Goal: Transaction & Acquisition: Obtain resource

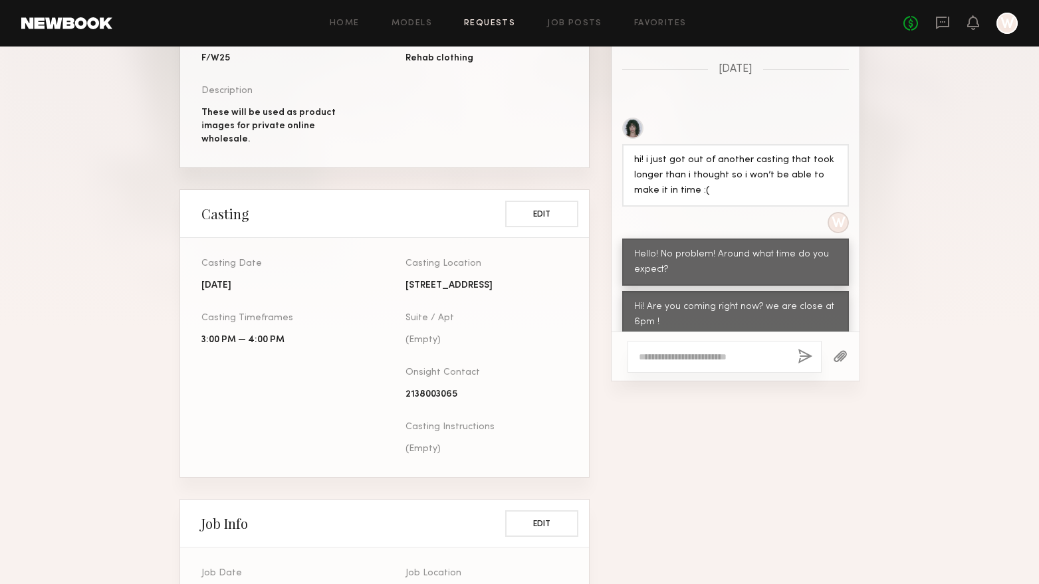
scroll to position [445, 0]
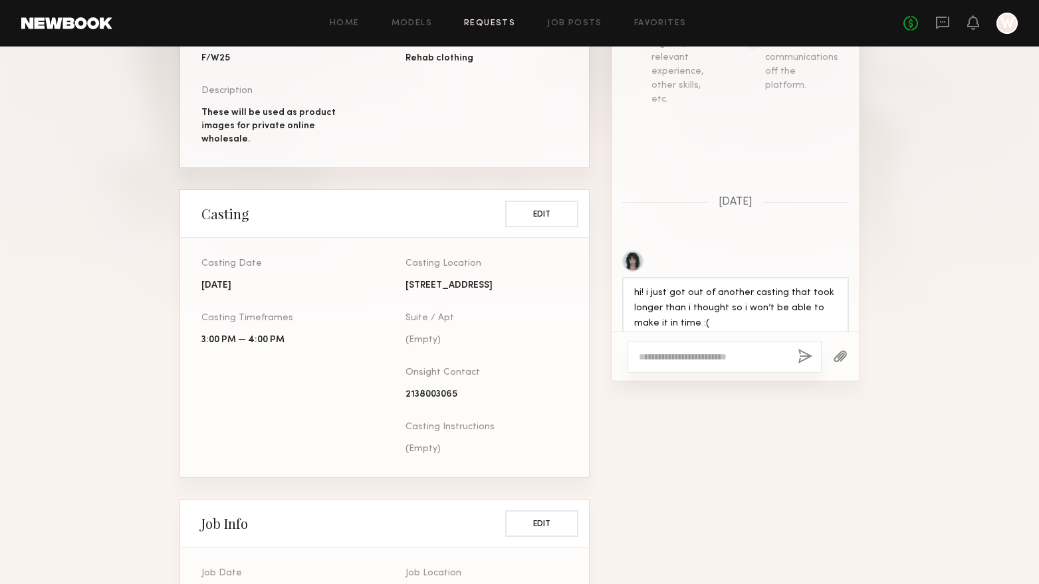
click at [965, 28] on div "No fees up to $5,000 W" at bounding box center [960, 23] width 114 height 21
click at [968, 21] on icon at bounding box center [972, 21] width 11 height 9
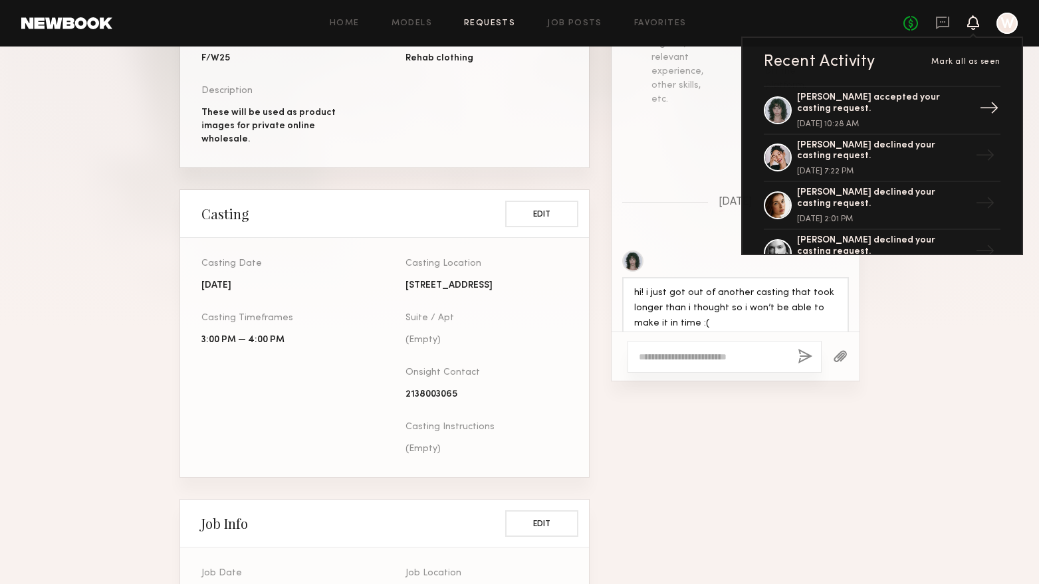
click at [891, 100] on div "Jessie M. accepted your casting request." at bounding box center [883, 103] width 173 height 23
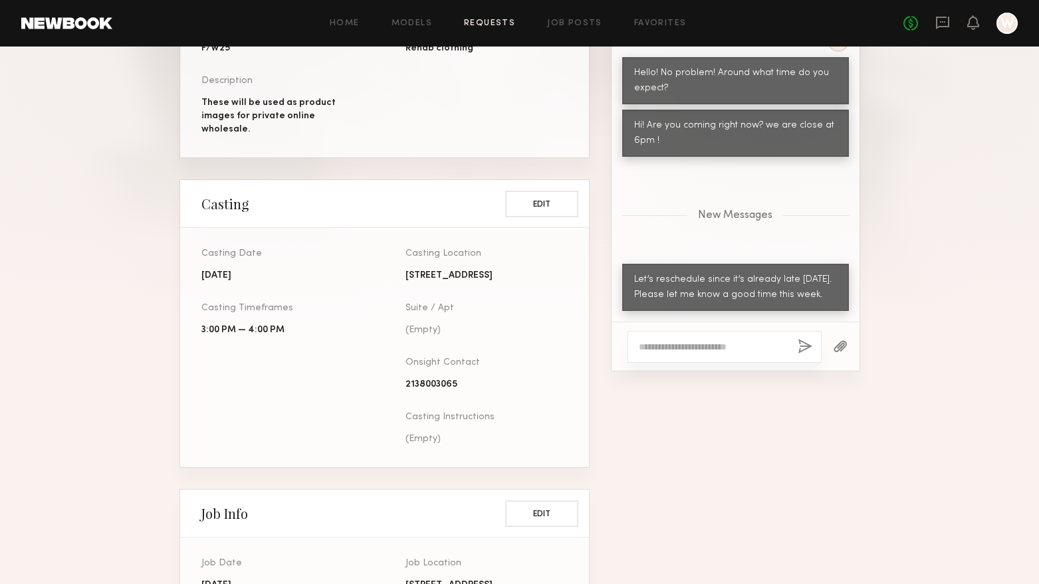
scroll to position [598, 0]
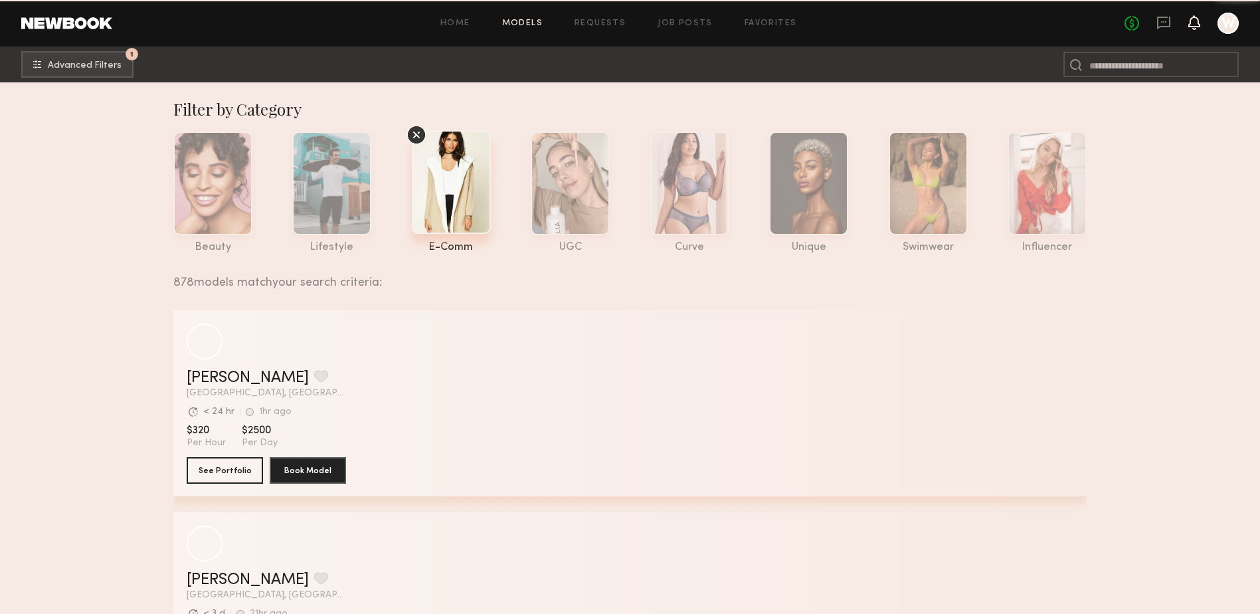
click at [1189, 25] on icon at bounding box center [1194, 21] width 11 height 9
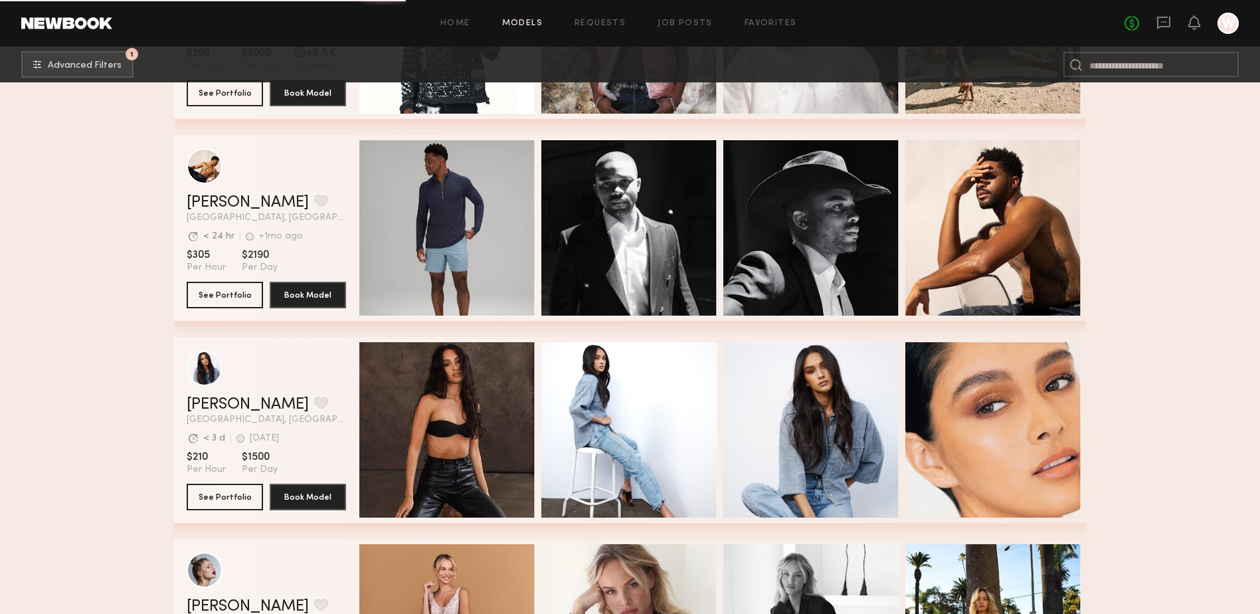
scroll to position [2126, 0]
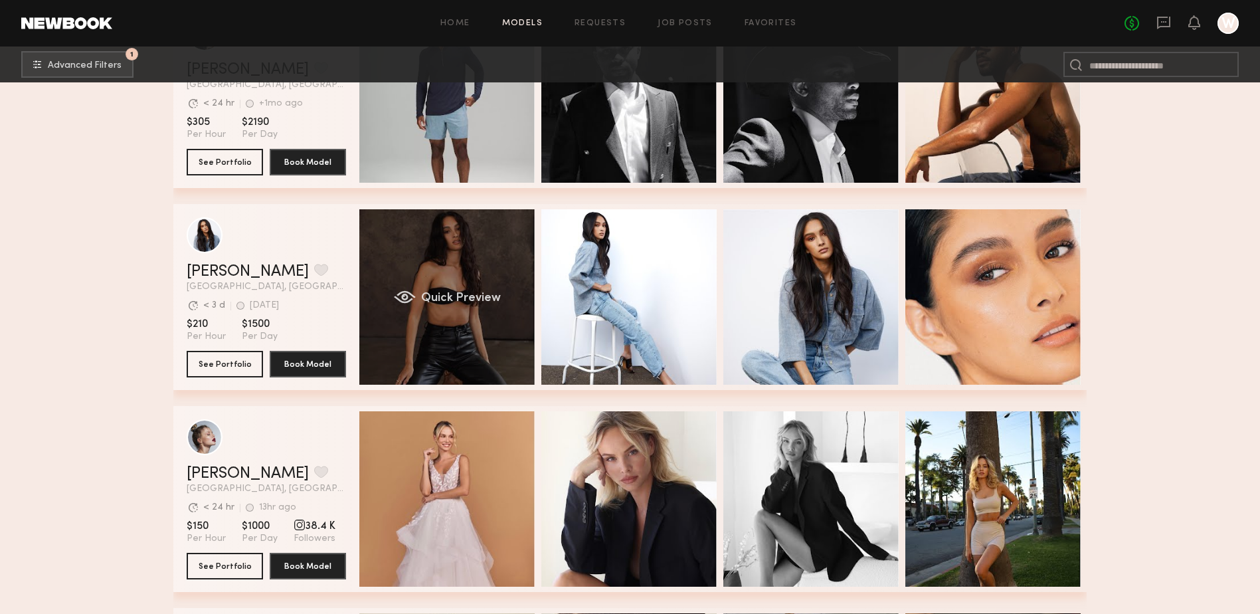
click at [466, 258] on div "Quick Preview" at bounding box center [446, 296] width 175 height 175
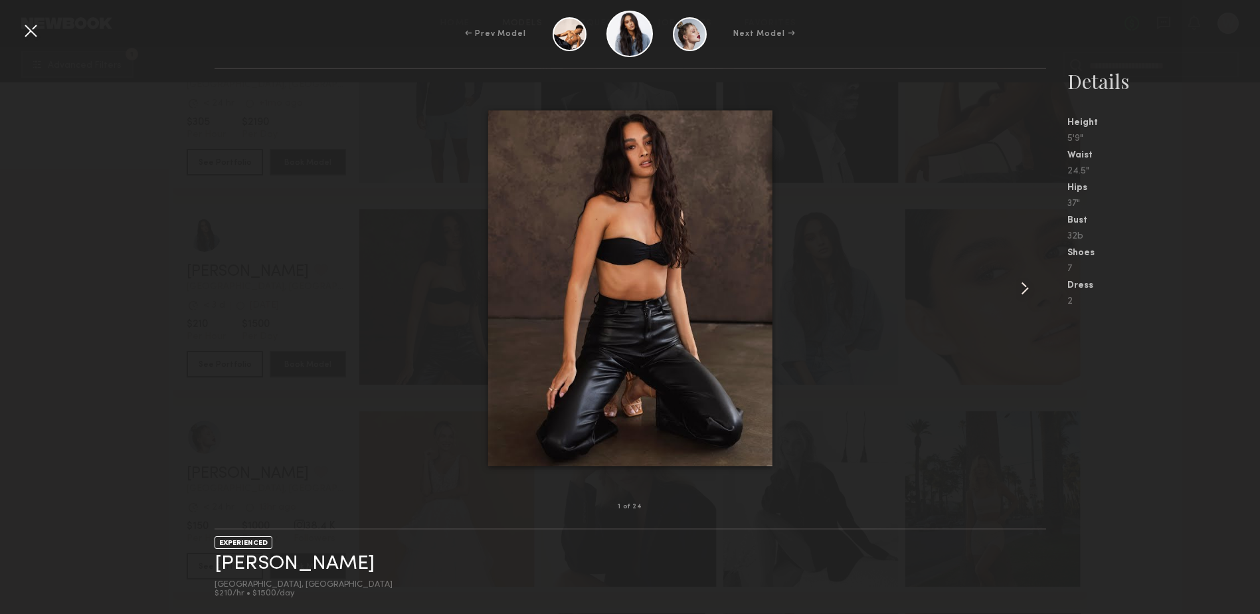
click at [1025, 288] on common-icon at bounding box center [1025, 288] width 21 height 21
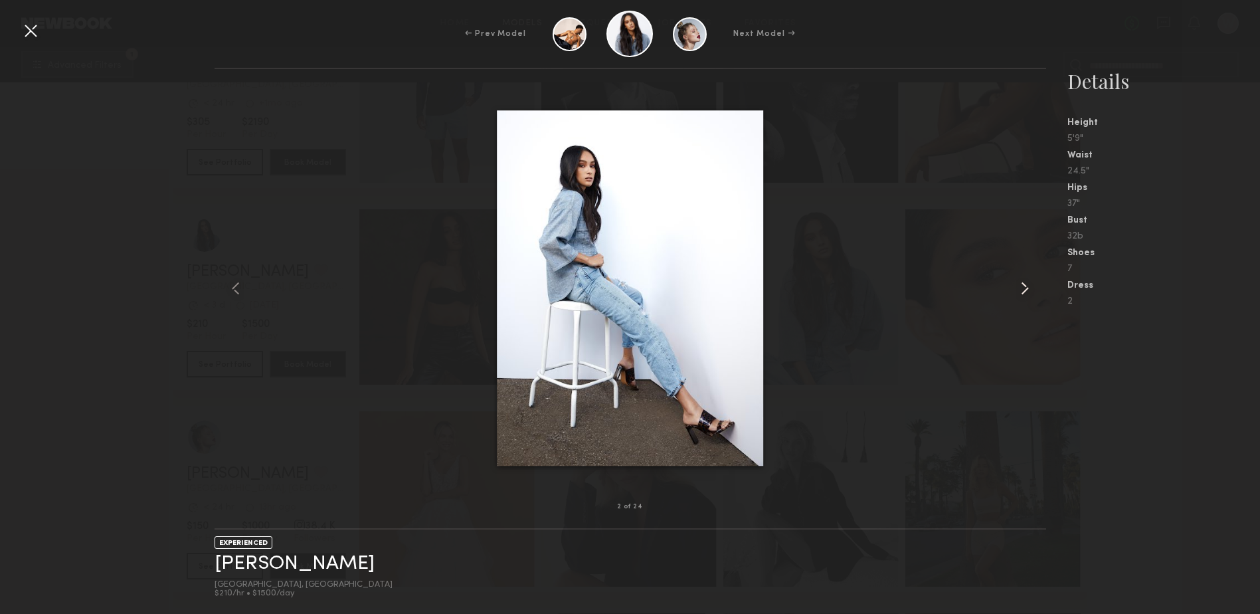
click at [1025, 288] on common-icon at bounding box center [1025, 288] width 21 height 21
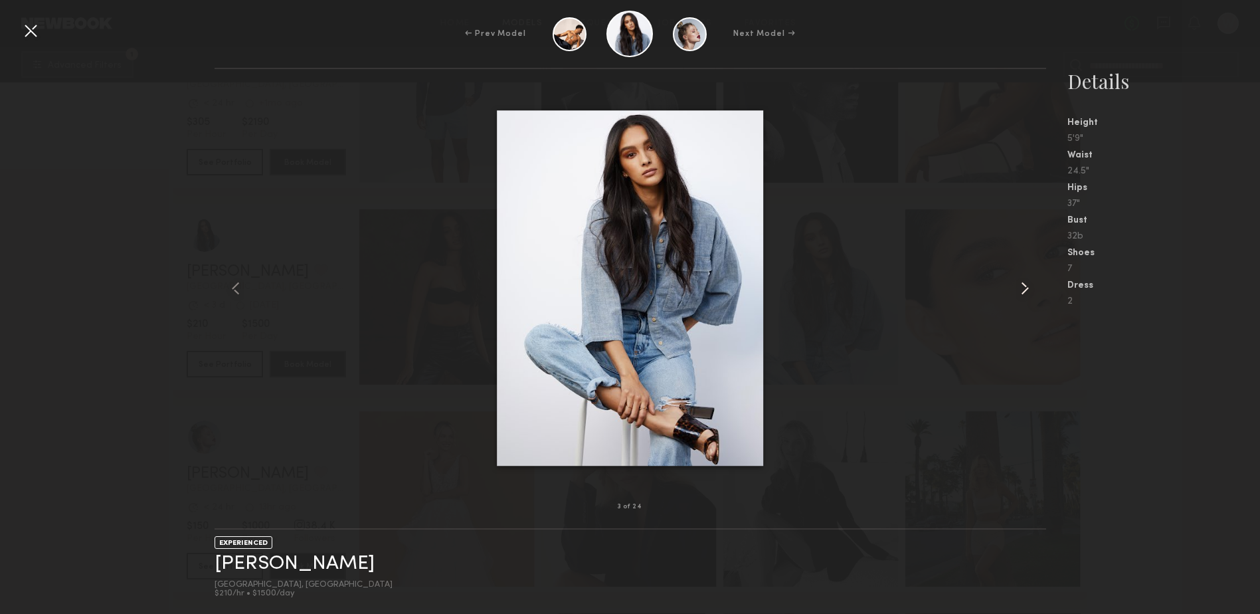
click at [1025, 288] on common-icon at bounding box center [1025, 288] width 21 height 21
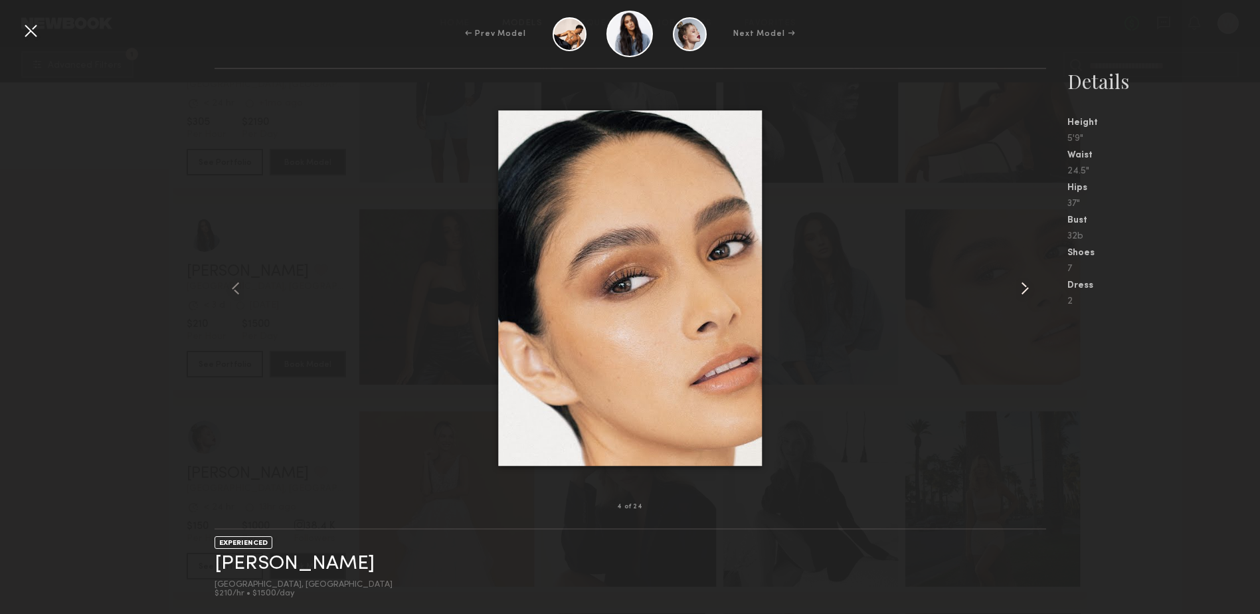
click at [1025, 288] on common-icon at bounding box center [1025, 288] width 21 height 21
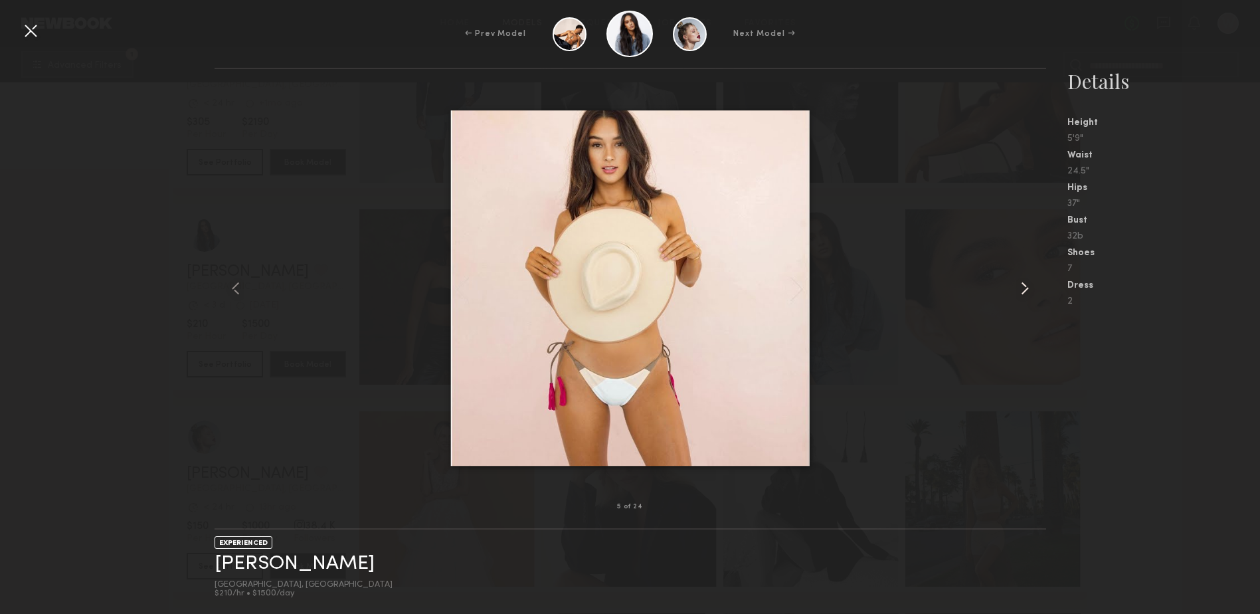
click at [1025, 288] on common-icon at bounding box center [1025, 288] width 21 height 21
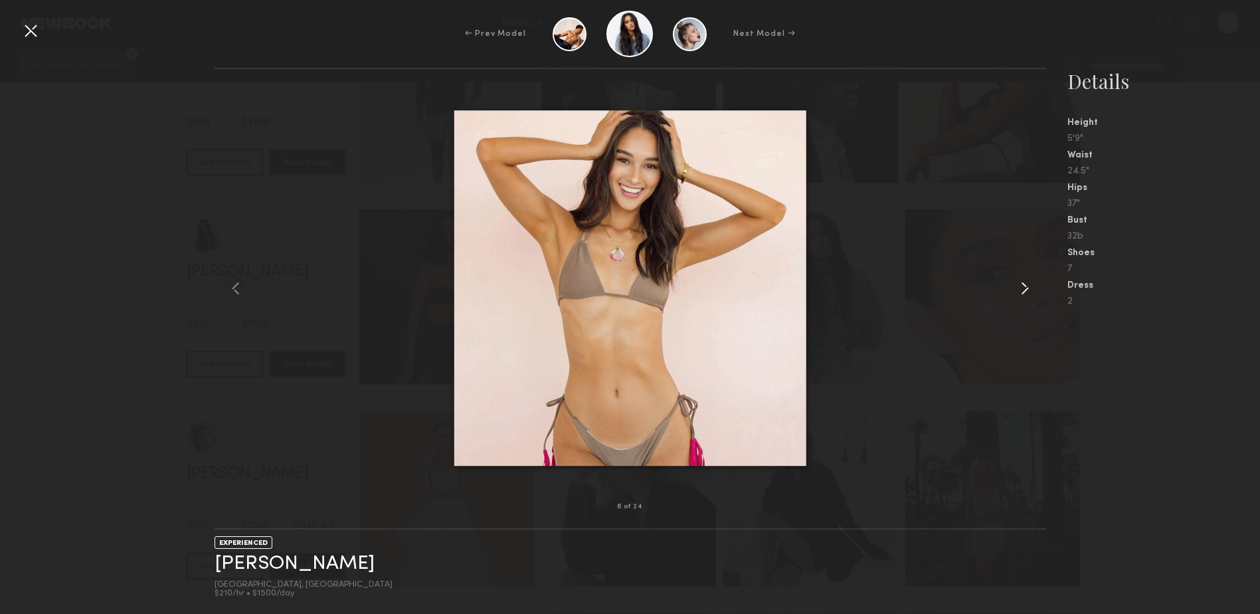
click at [1025, 288] on common-icon at bounding box center [1025, 288] width 21 height 21
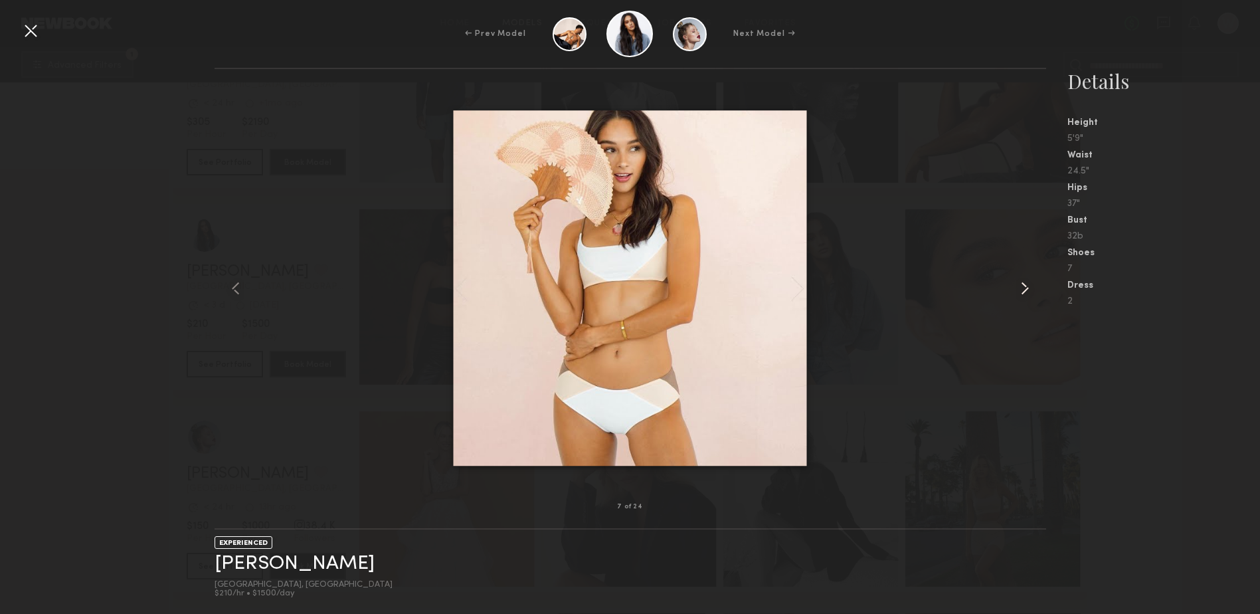
click at [1025, 288] on common-icon at bounding box center [1025, 288] width 21 height 21
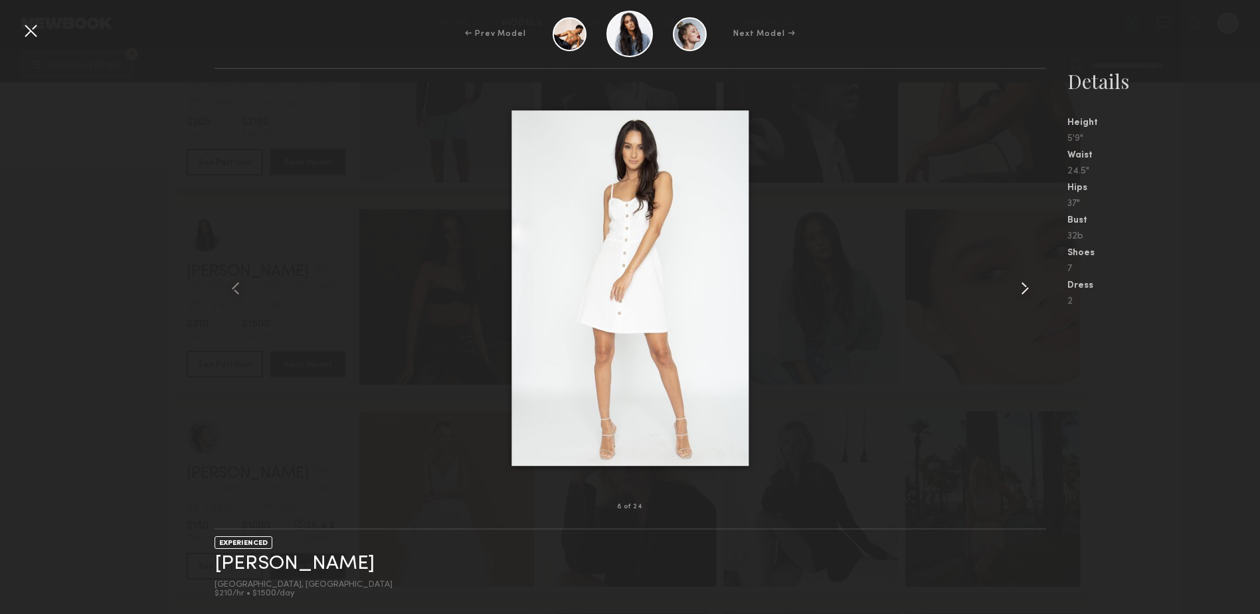
click at [1025, 288] on common-icon at bounding box center [1025, 288] width 21 height 21
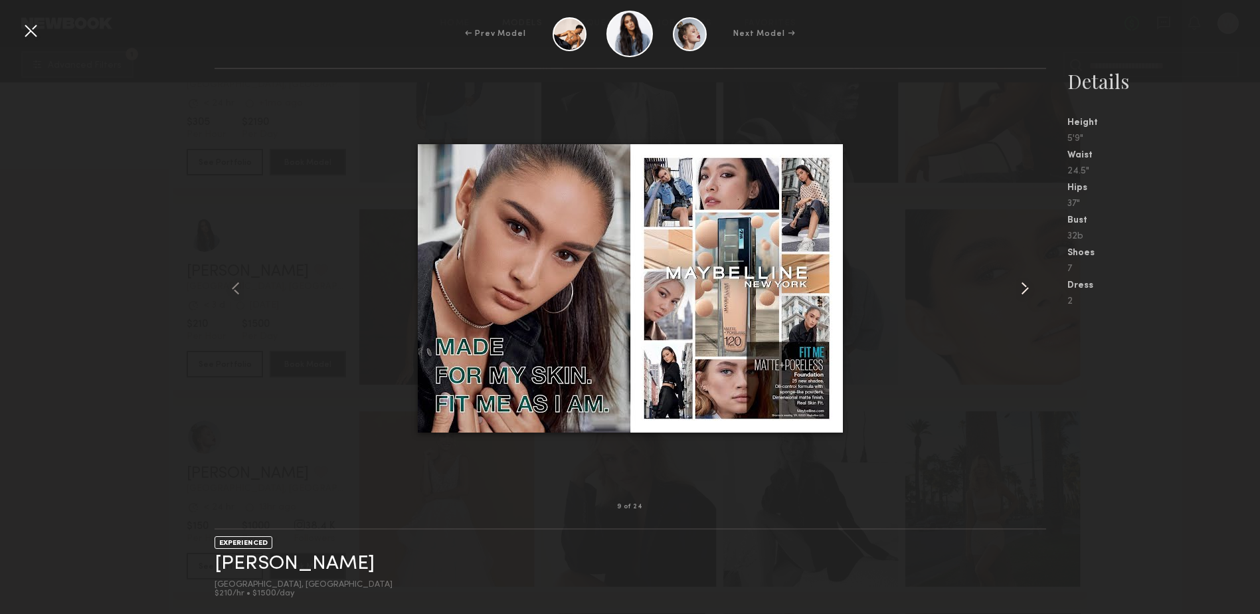
click at [1025, 288] on common-icon at bounding box center [1025, 288] width 21 height 21
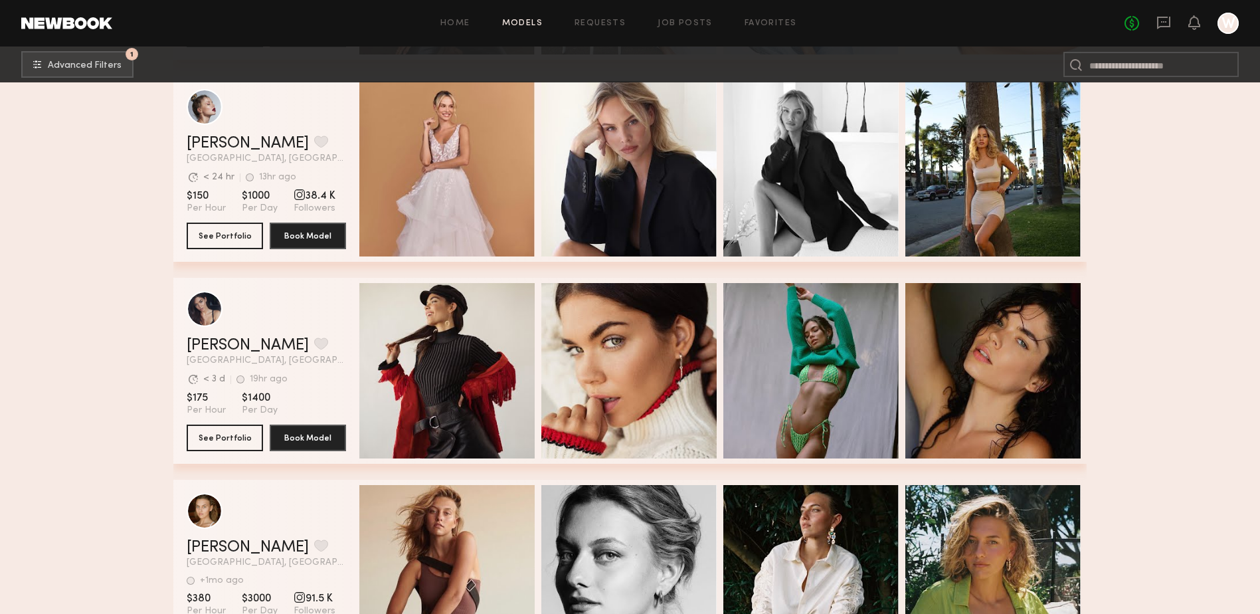
scroll to position [2458, 0]
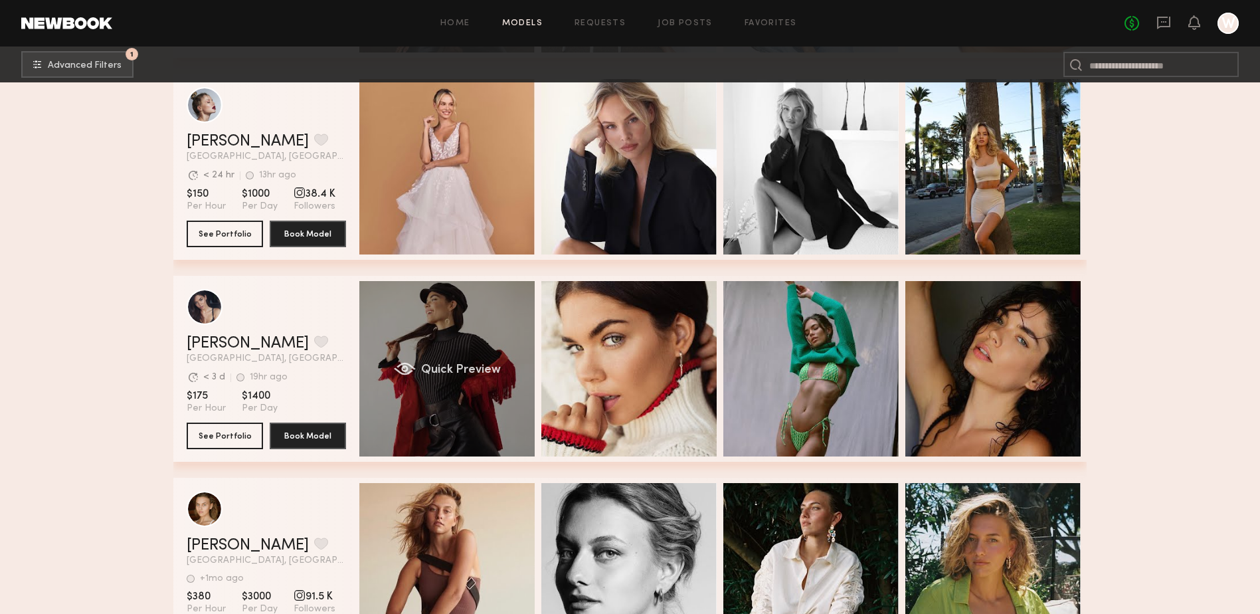
click at [428, 330] on div "Quick Preview" at bounding box center [446, 368] width 175 height 175
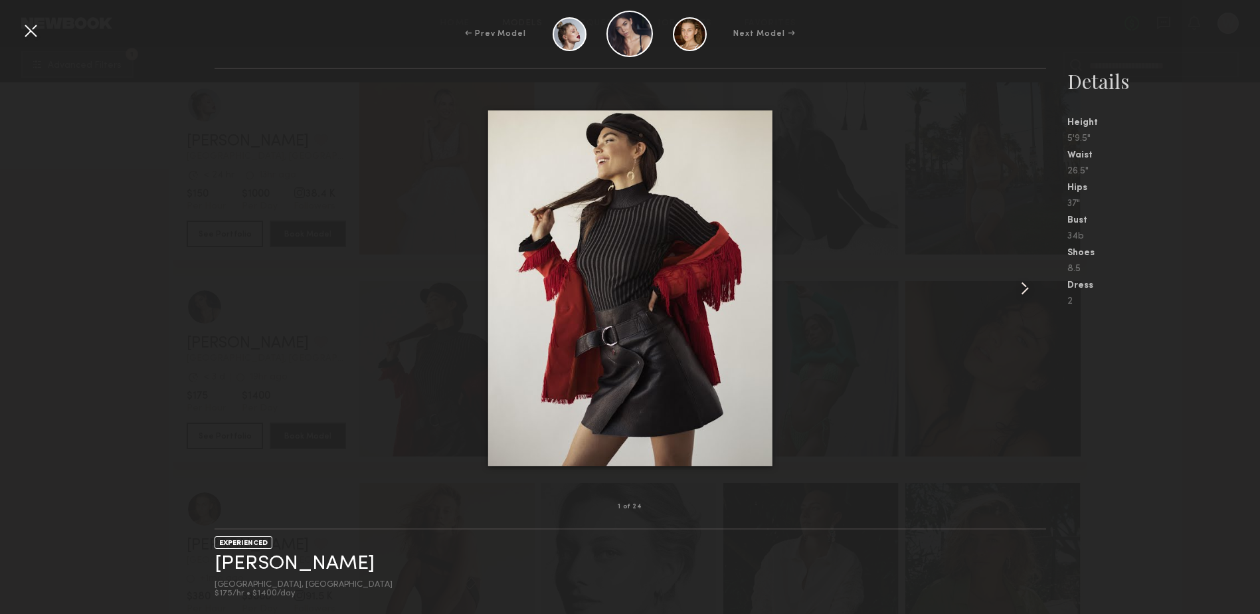
click at [1025, 282] on common-icon at bounding box center [1025, 288] width 21 height 21
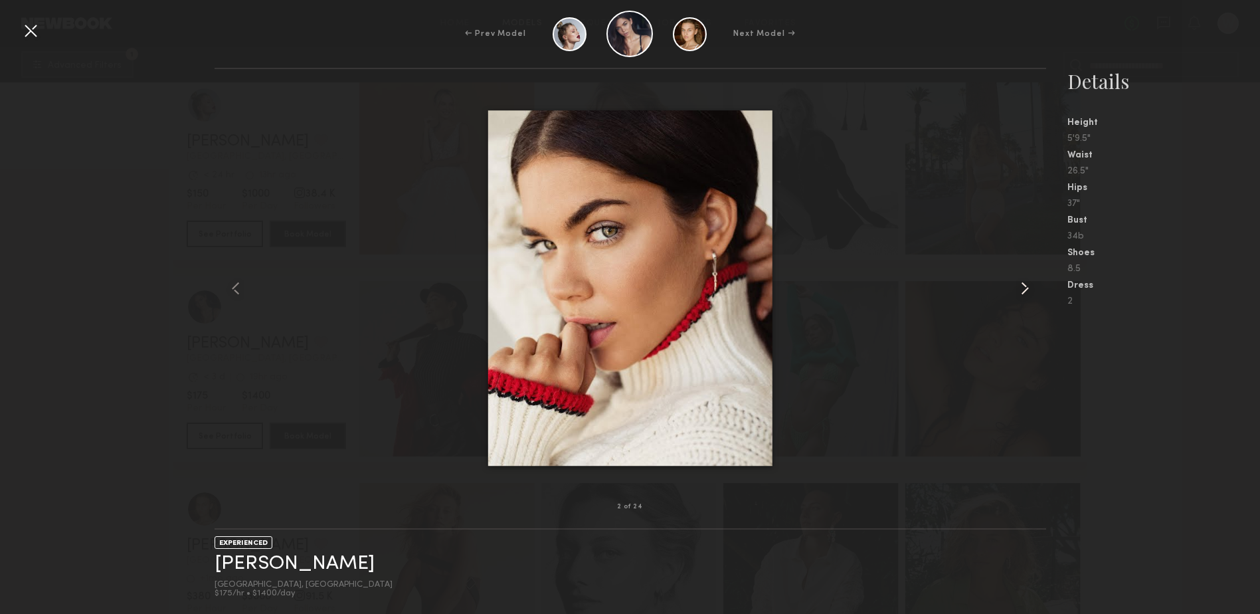
click at [1025, 282] on common-icon at bounding box center [1025, 288] width 21 height 21
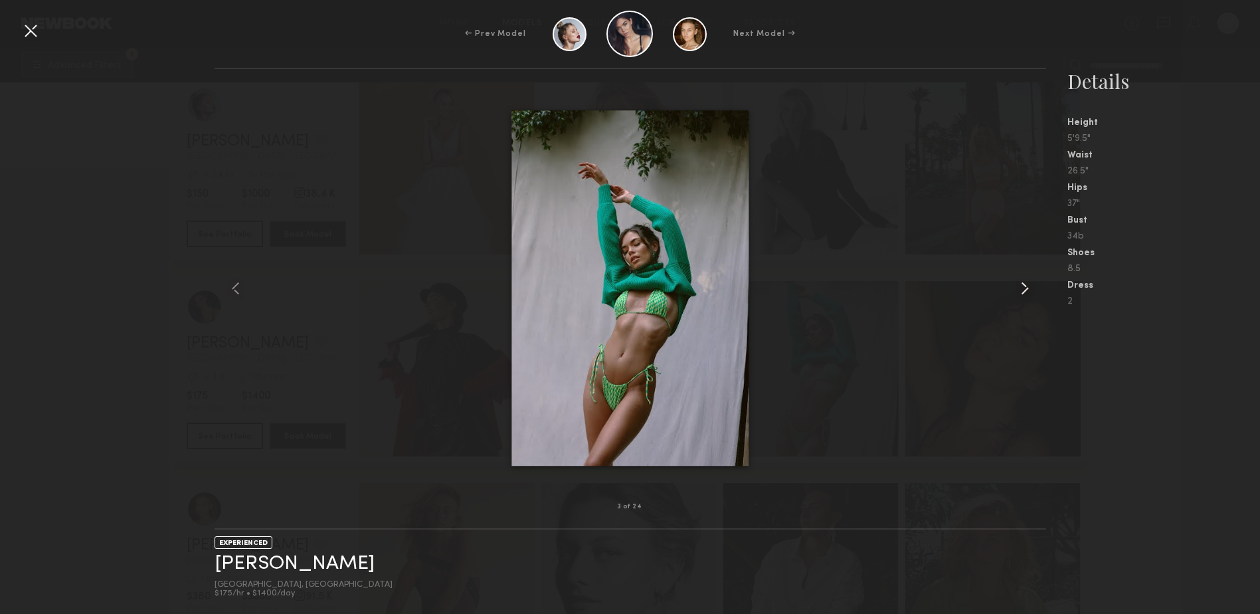
click at [1025, 282] on common-icon at bounding box center [1025, 288] width 21 height 21
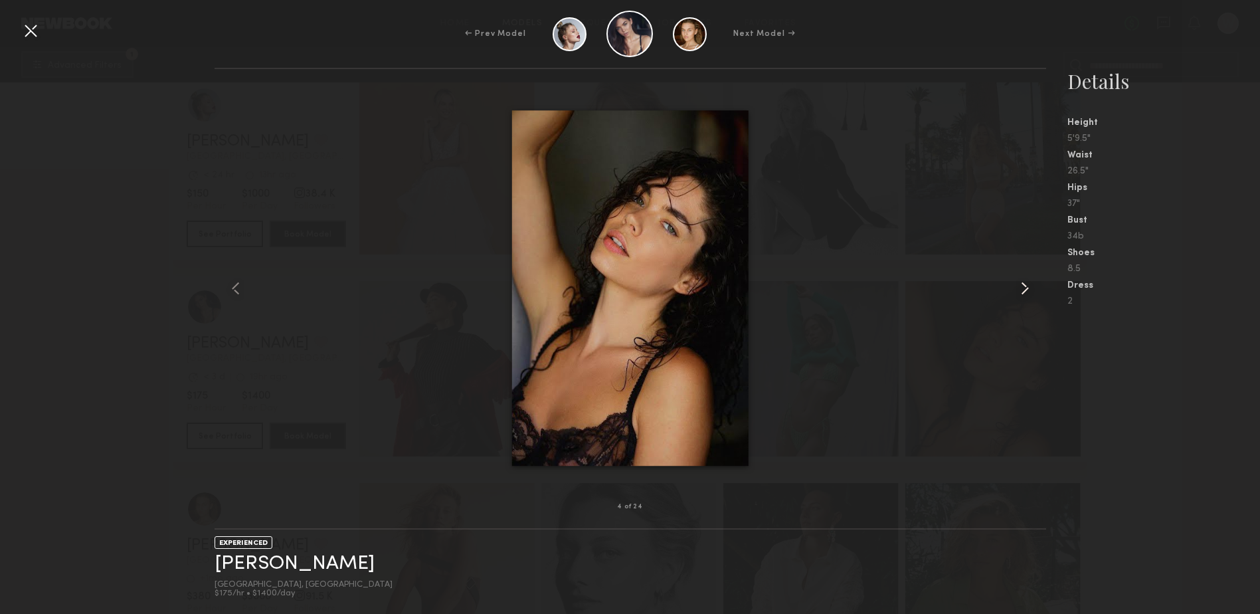
click at [1025, 282] on common-icon at bounding box center [1025, 288] width 21 height 21
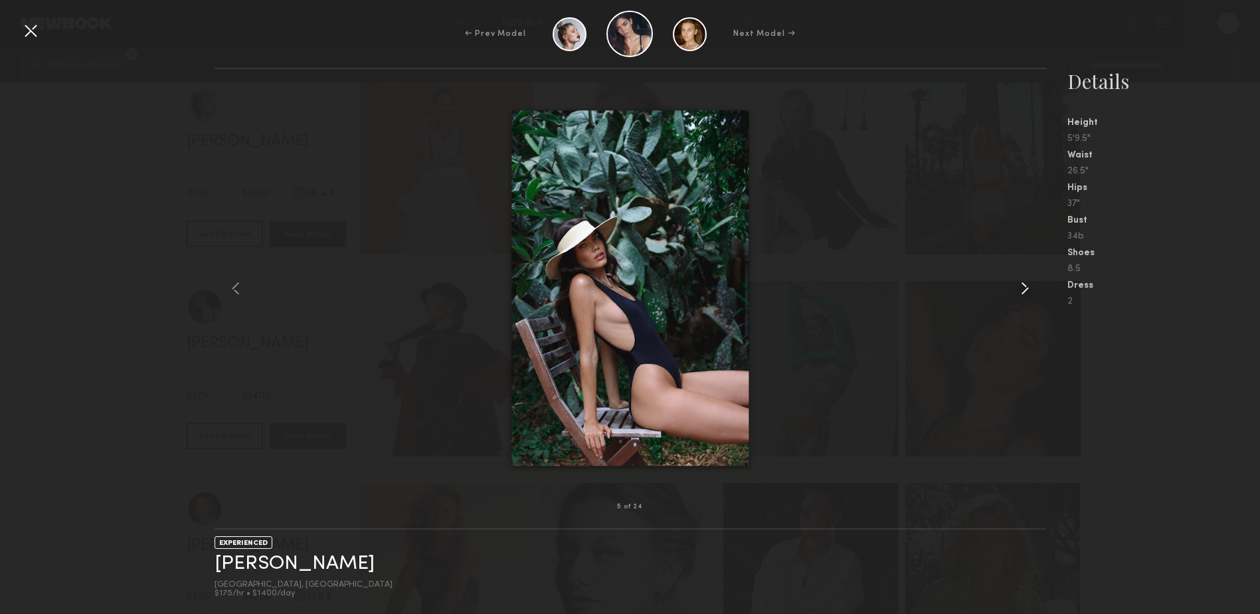
click at [1025, 282] on common-icon at bounding box center [1025, 288] width 21 height 21
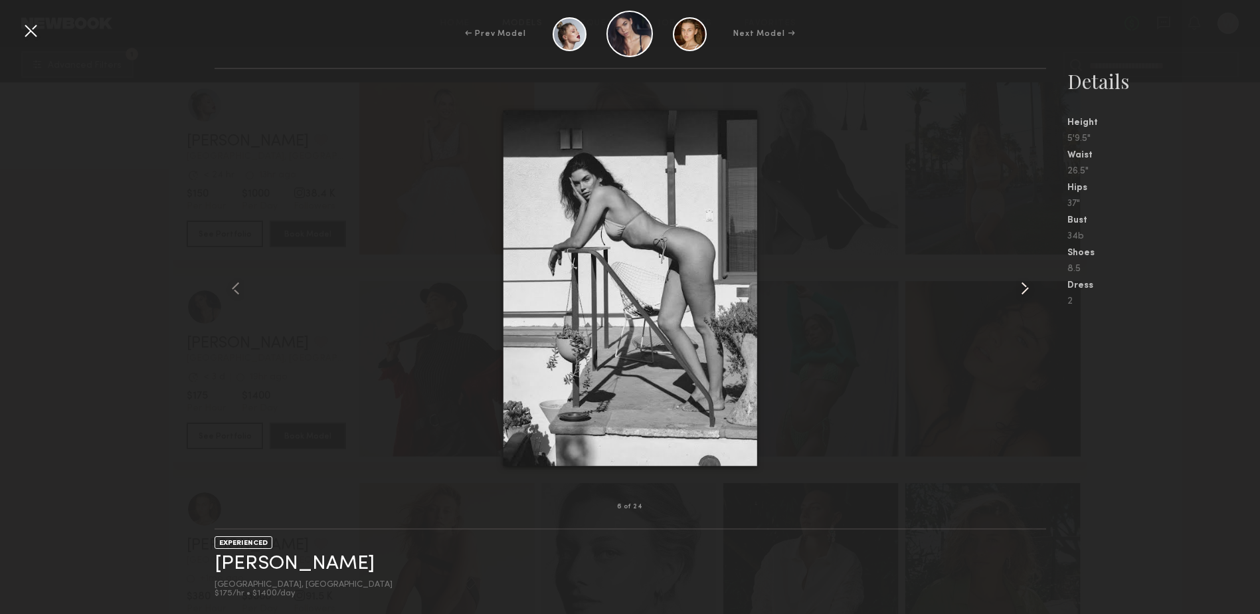
click at [1025, 282] on common-icon at bounding box center [1025, 288] width 21 height 21
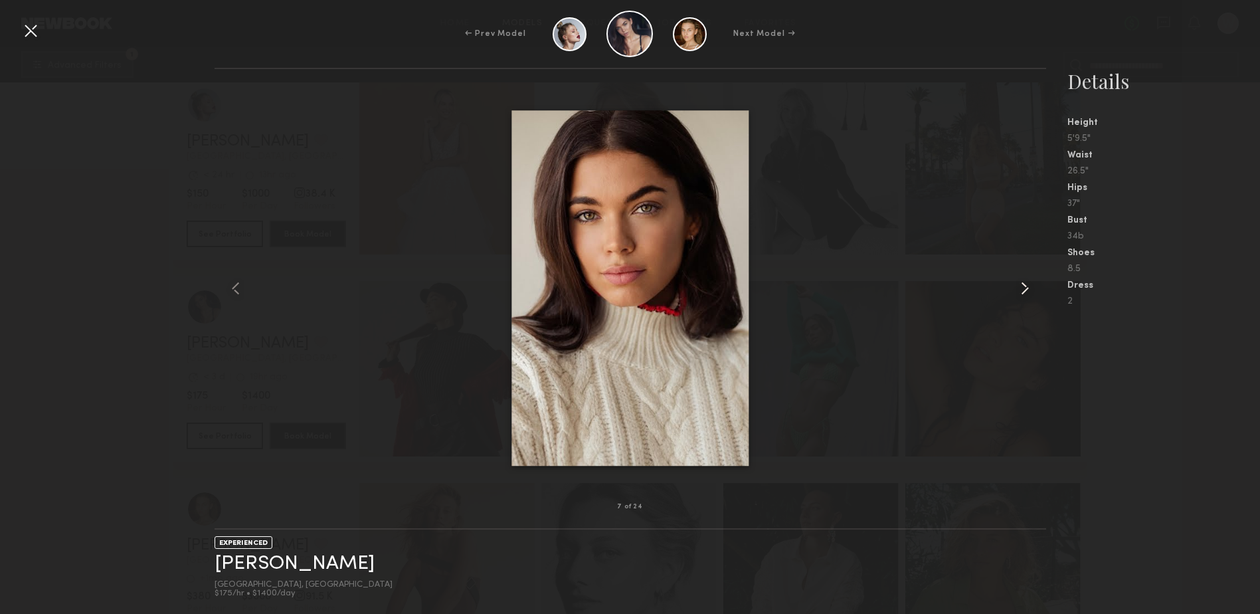
click at [1024, 282] on common-icon at bounding box center [1025, 288] width 21 height 21
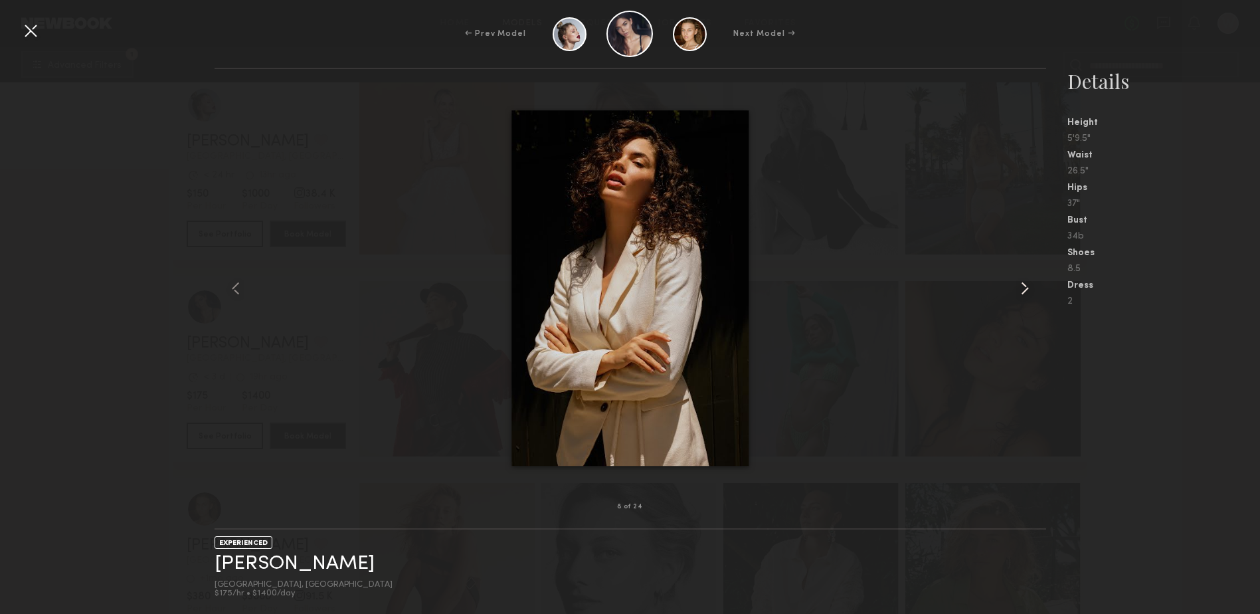
click at [1024, 282] on common-icon at bounding box center [1025, 288] width 21 height 21
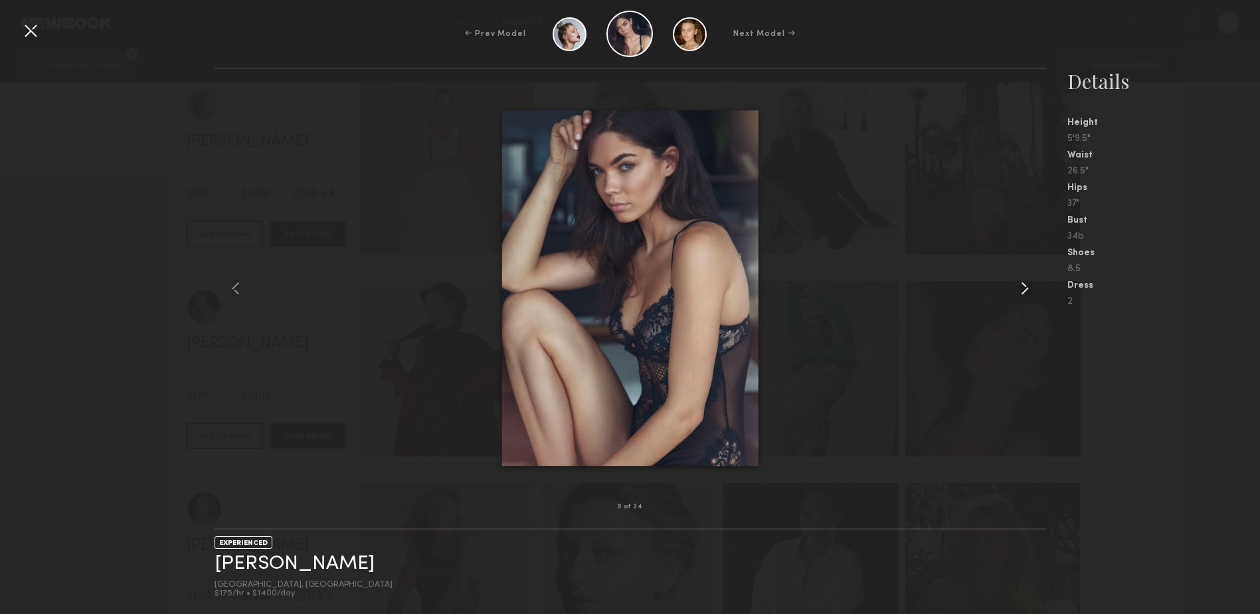
click at [1024, 282] on common-icon at bounding box center [1025, 288] width 21 height 21
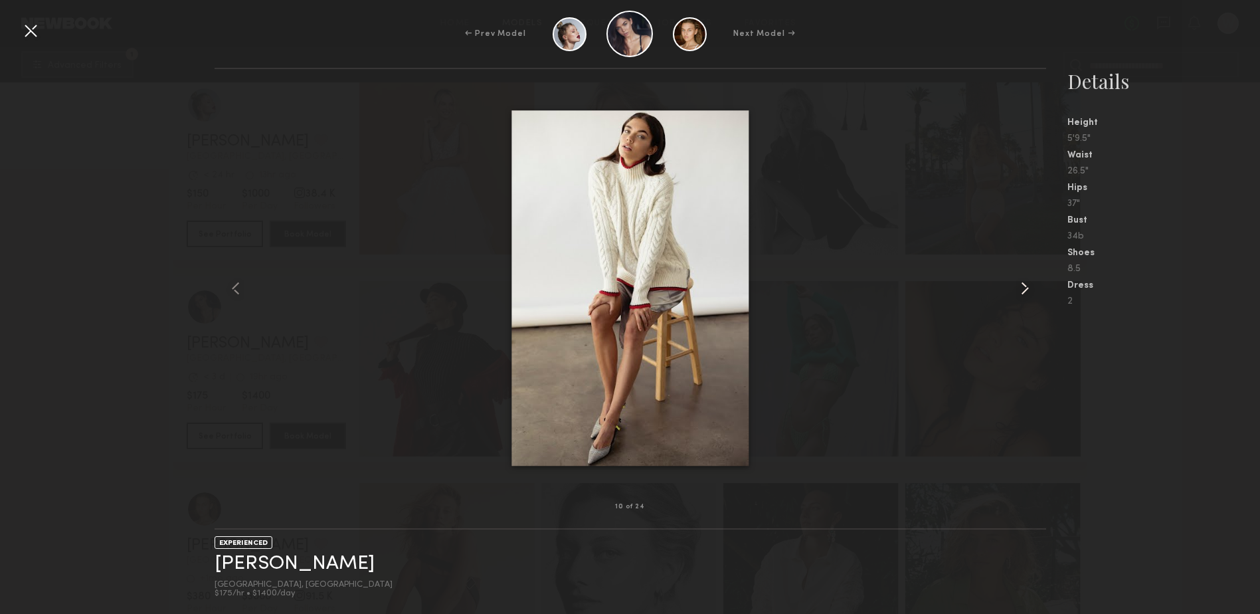
click at [1023, 282] on common-icon at bounding box center [1025, 288] width 21 height 21
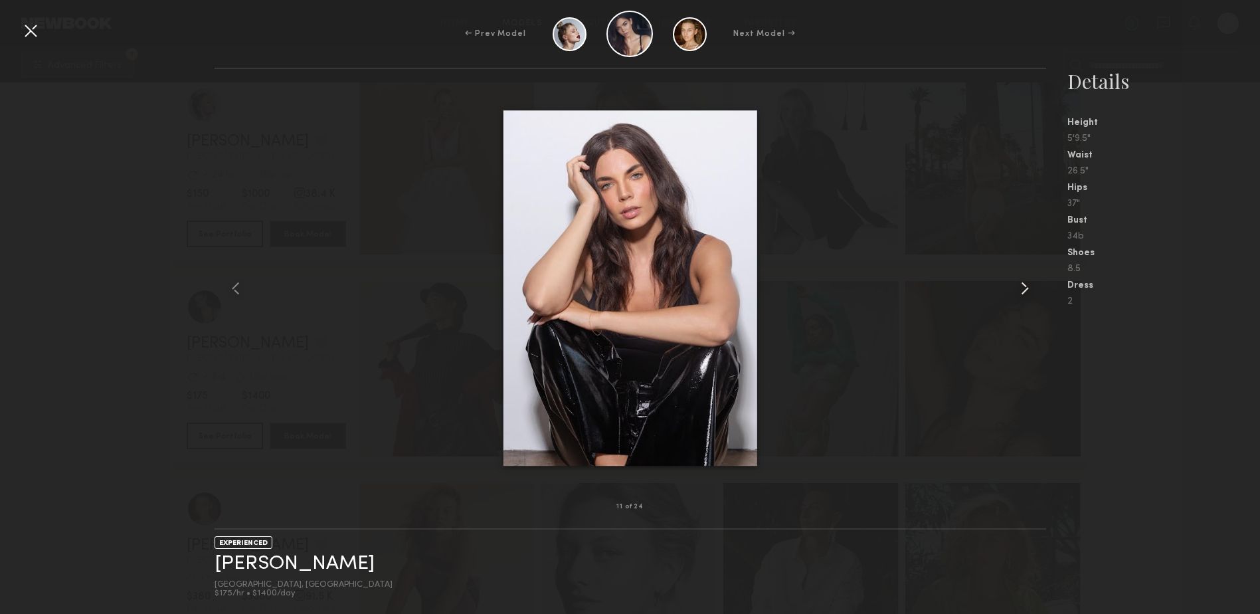
click at [1023, 282] on common-icon at bounding box center [1025, 288] width 21 height 21
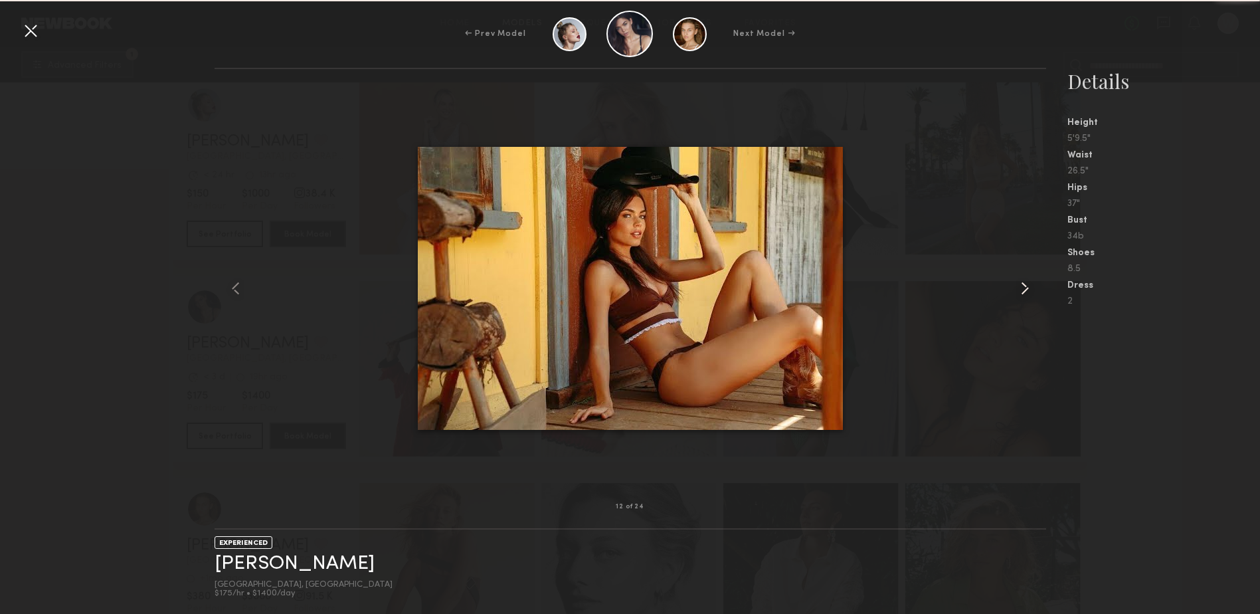
click at [1023, 282] on common-icon at bounding box center [1025, 288] width 21 height 21
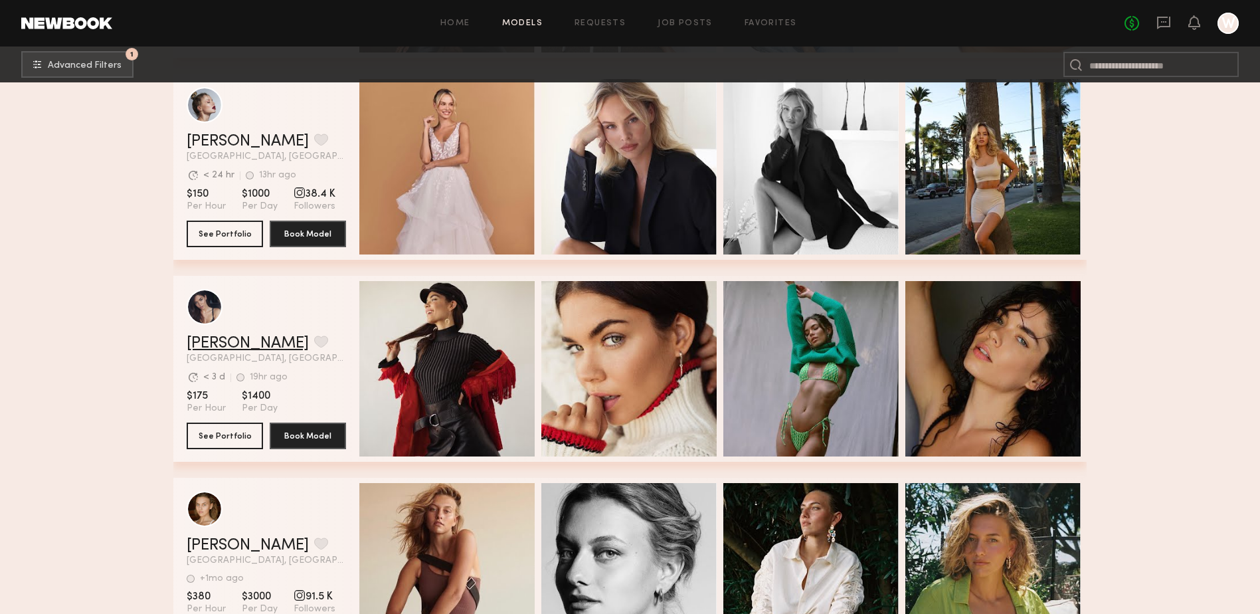
click at [207, 351] on link "[PERSON_NAME]" at bounding box center [248, 344] width 122 height 16
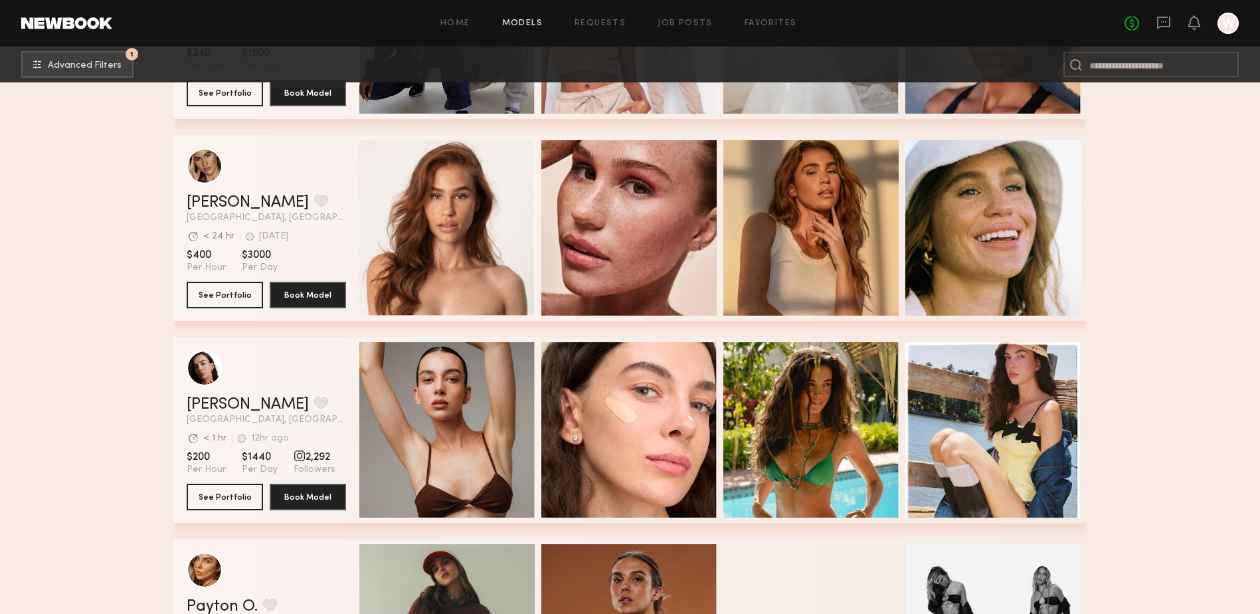
scroll to position [4850, 0]
